Goal: Task Accomplishment & Management: Manage account settings

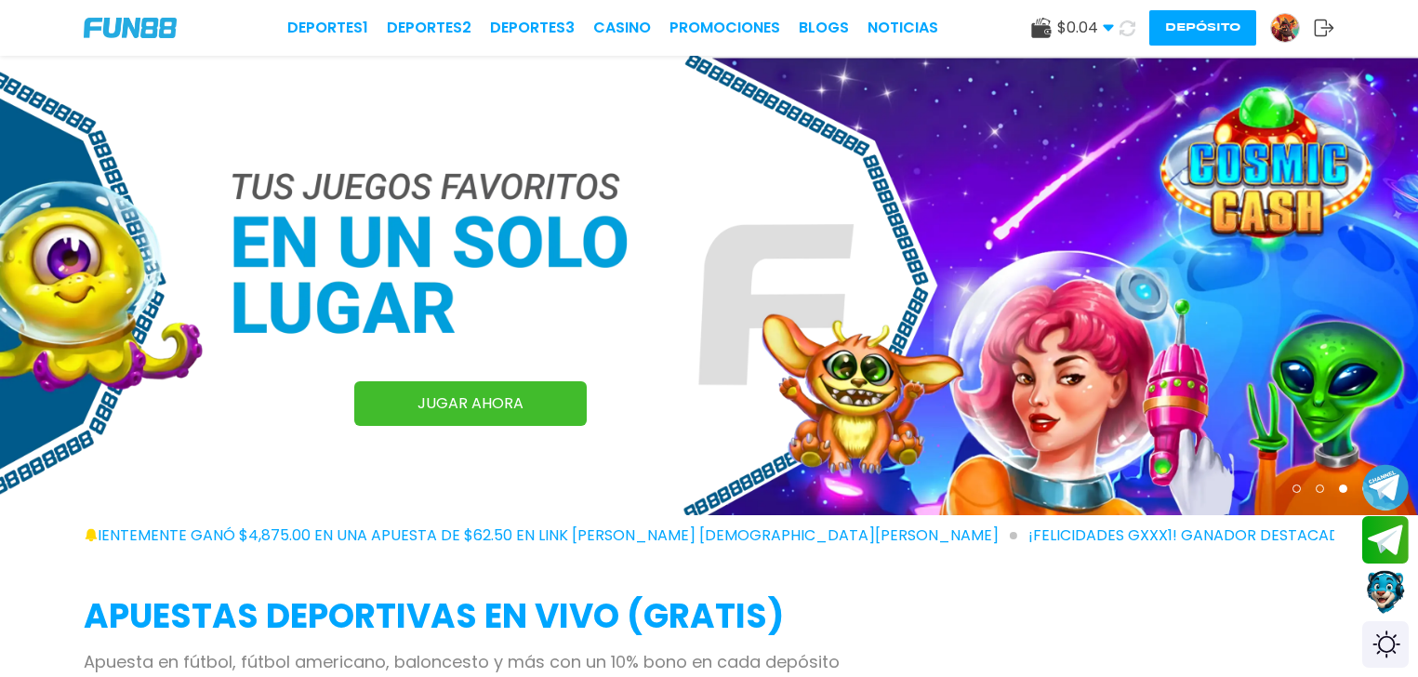
click at [107, 38] on div "Deportes 1 Deportes 2 Deportes 3 CASINO Promociones BLOGS NOTICIAS $ 0.04 Diner…" at bounding box center [709, 28] width 1418 height 56
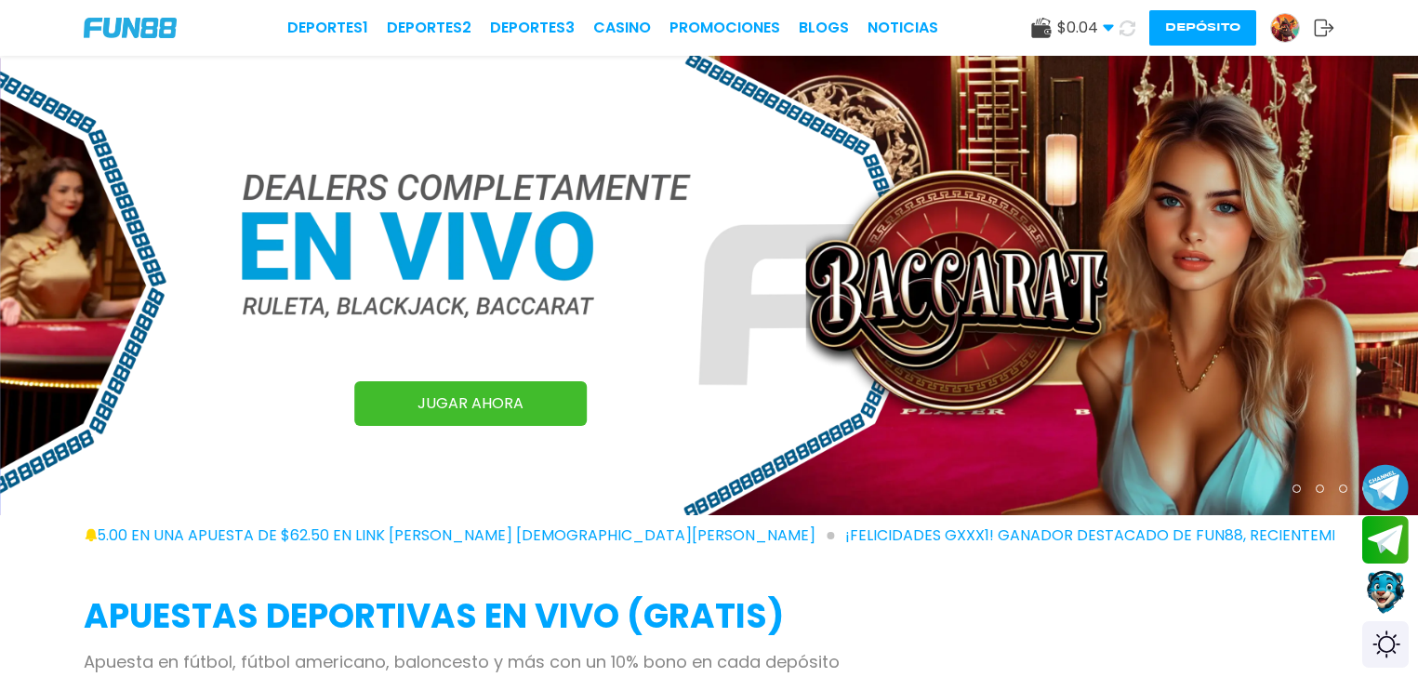
click at [1291, 30] on img at bounding box center [1285, 28] width 28 height 28
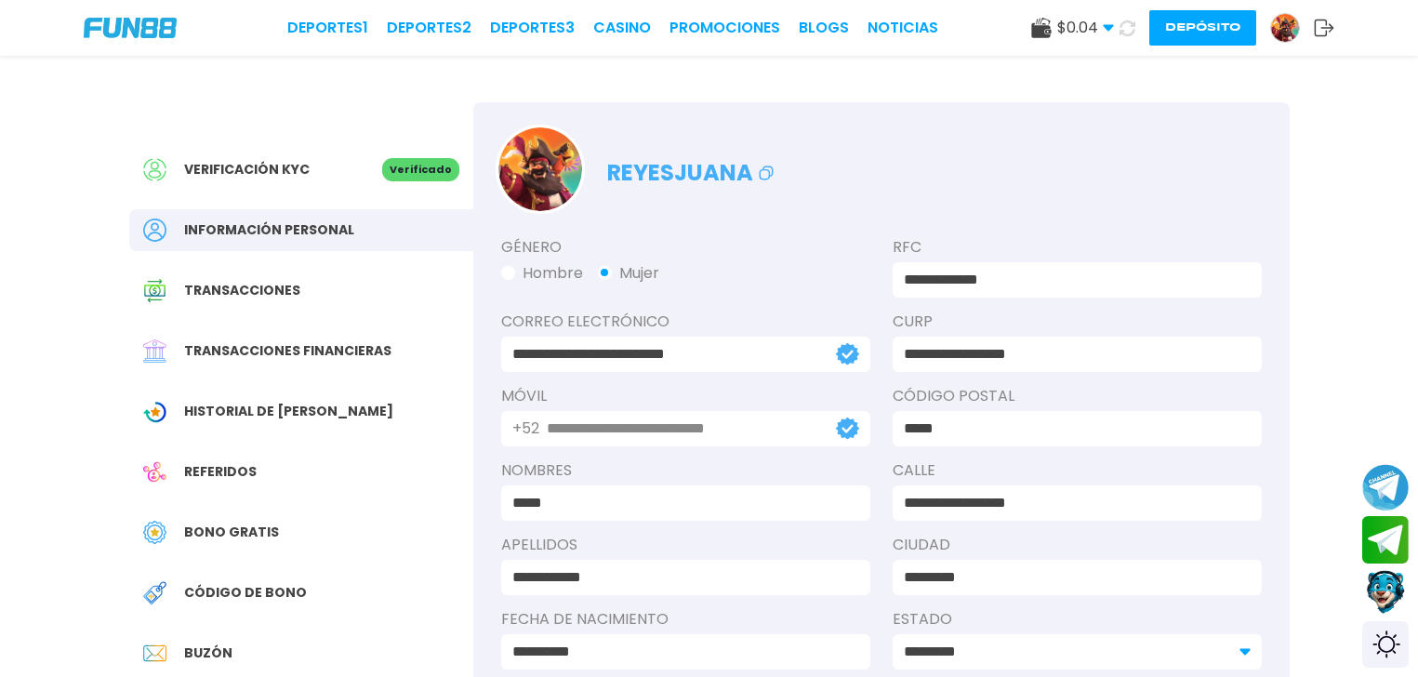
click at [249, 460] on div "Referidos" at bounding box center [301, 472] width 344 height 42
